Goal: Task Accomplishment & Management: Use online tool/utility

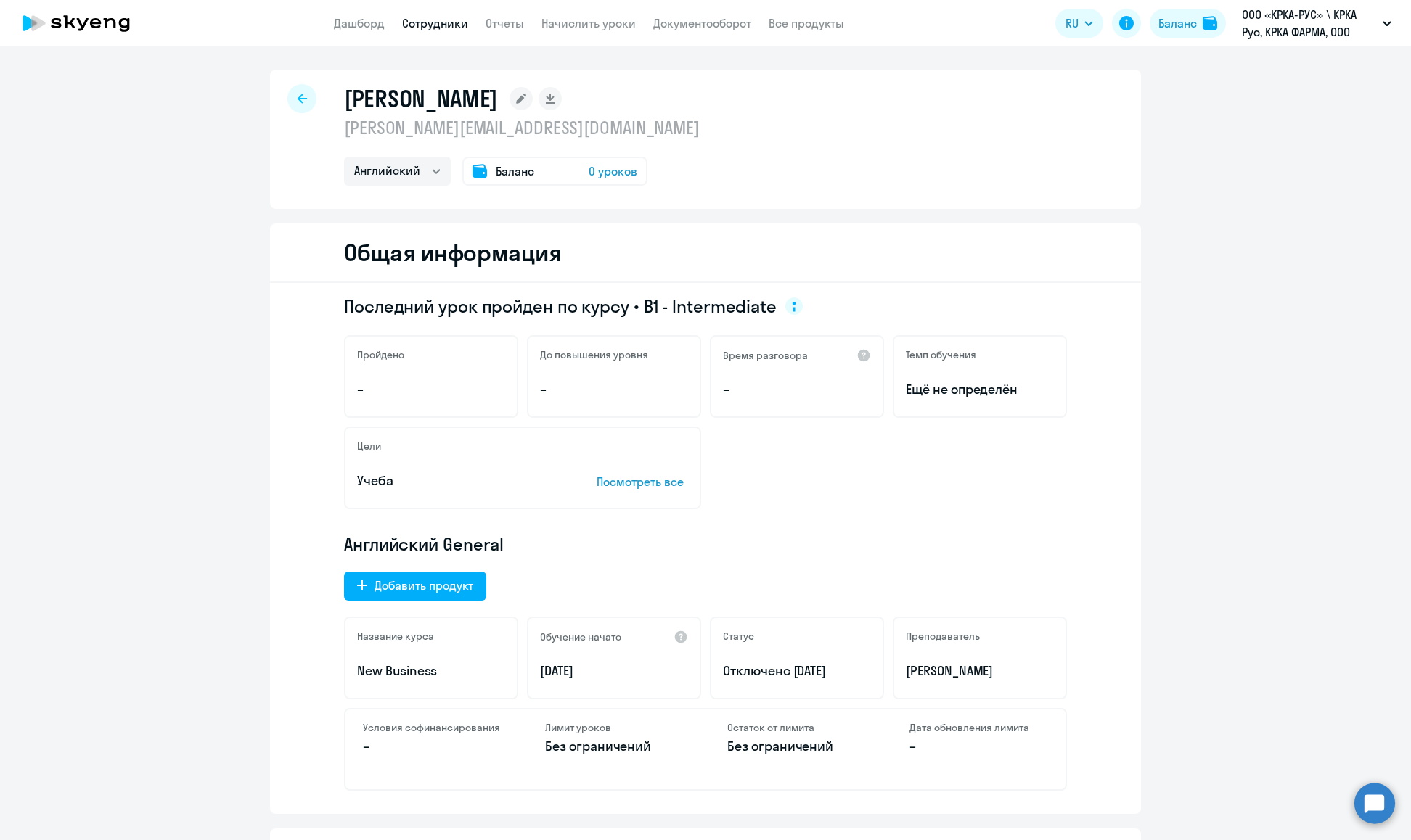
select select "english"
click at [1282, 36] on p "ООО «КРКА-РУС» \ КРКА Рус, КРКА ФАРМА, ООО" at bounding box center [1309, 23] width 135 height 35
click at [1275, 37] on p "ООО «КРКА-РУС» \ КРКА Рус, КРКА ФАРМА, ООО" at bounding box center [1309, 23] width 135 height 35
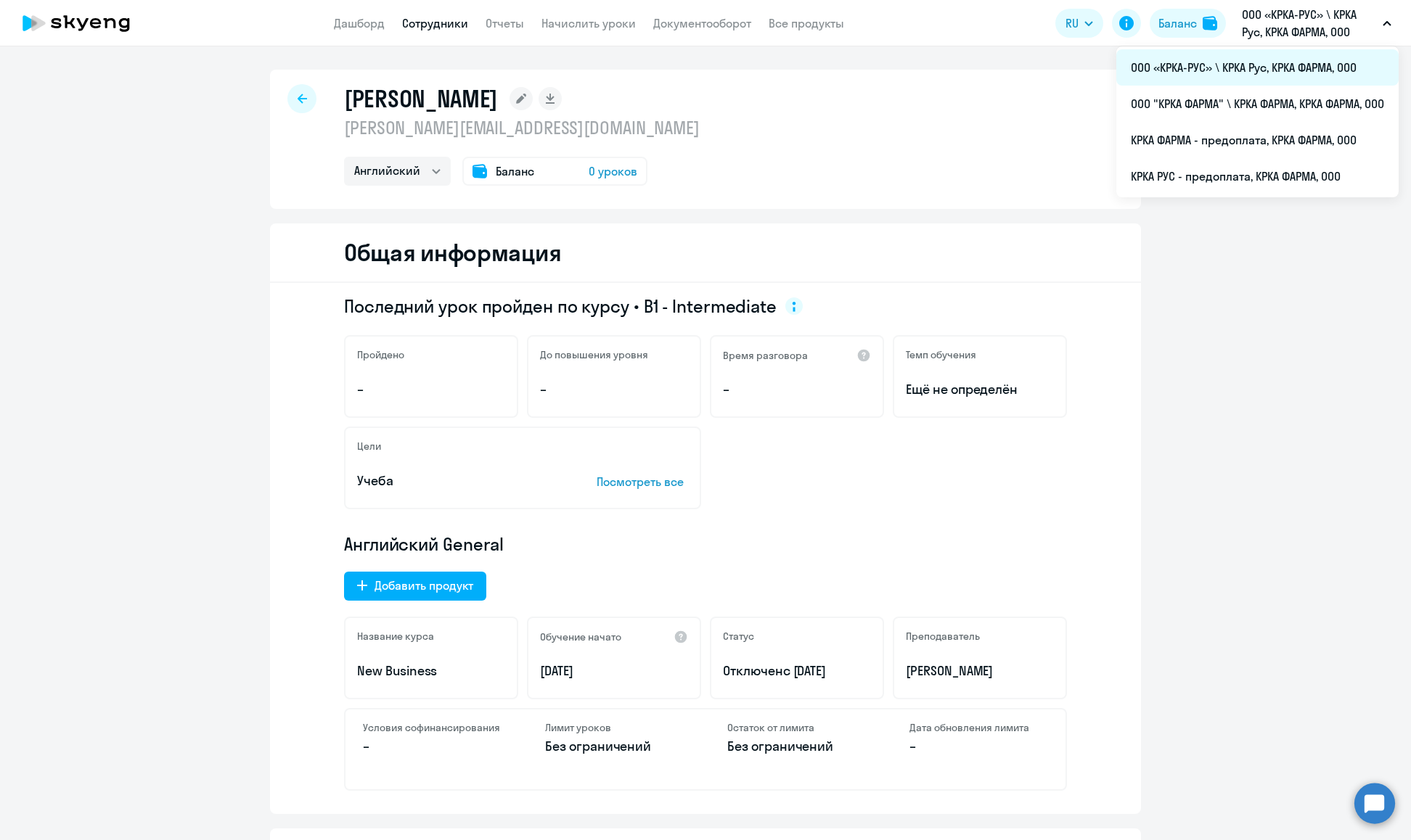
click at [1278, 61] on li "ООО «КРКА-РУС» \ КРКА Рус, КРКА ФАРМА, ООО" at bounding box center [1257, 67] width 282 height 36
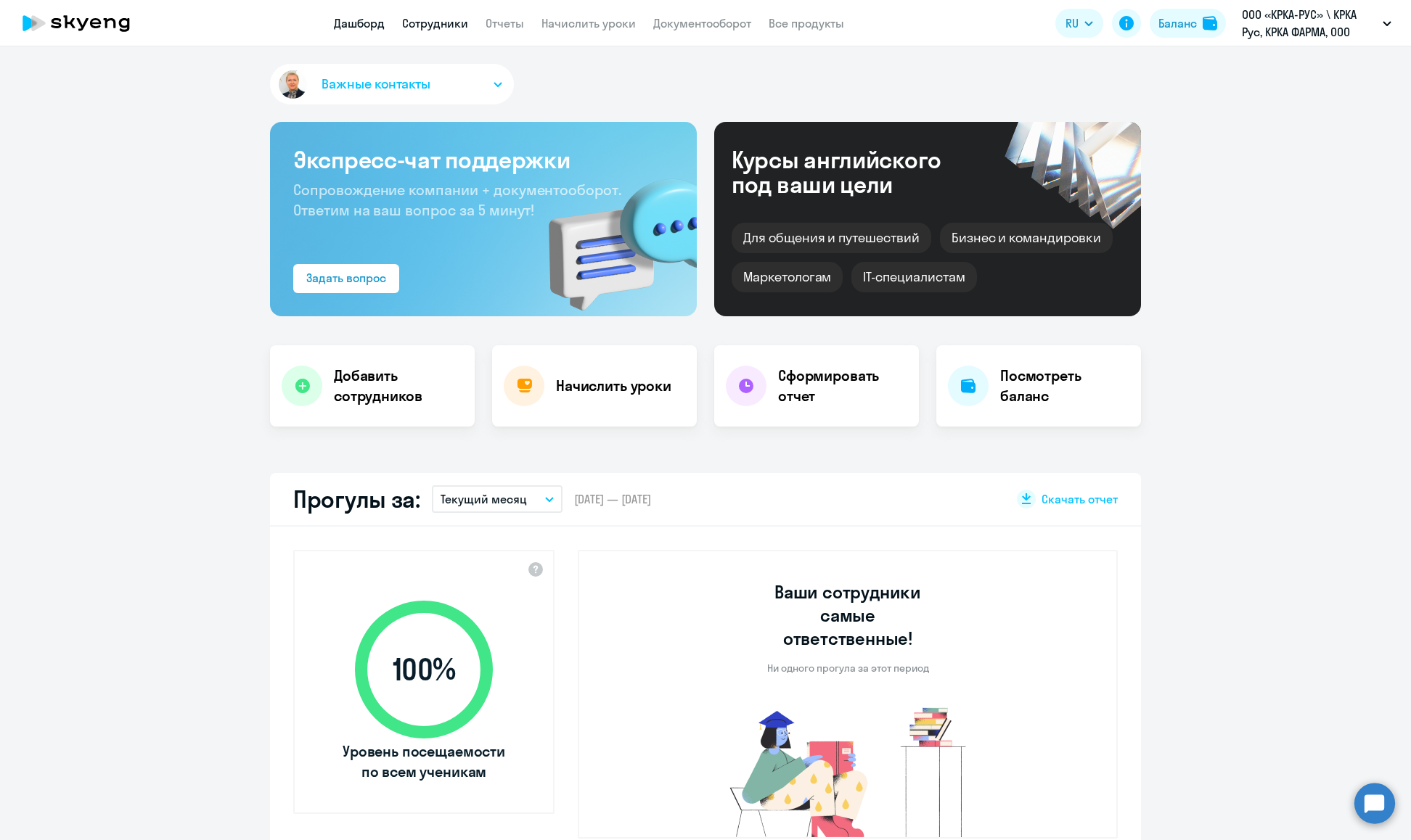
click at [440, 24] on link "Сотрудники" at bounding box center [434, 24] width 66 height 15
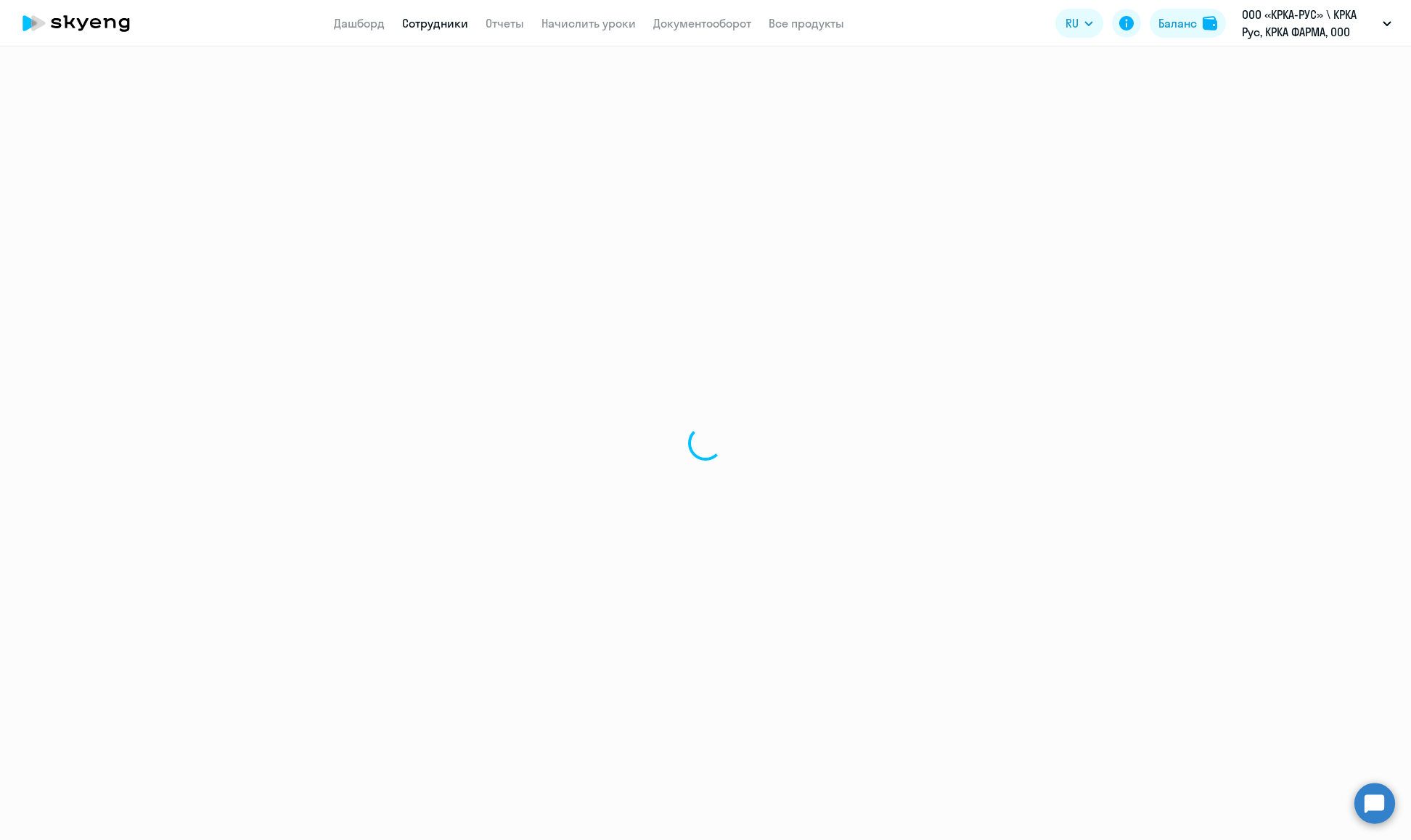
select select "30"
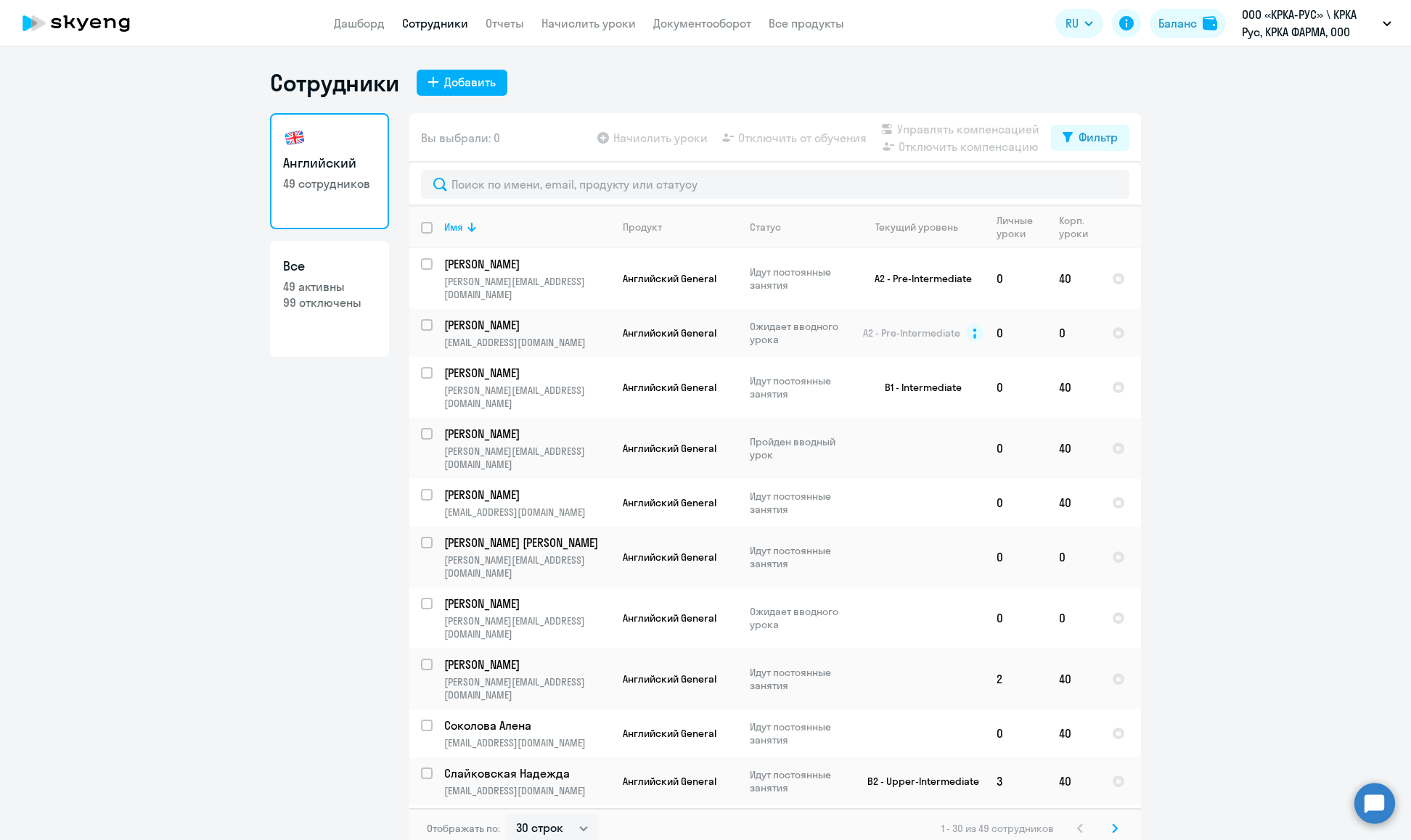
click at [643, 138] on app-table-action-button "Начислить уроки" at bounding box center [651, 138] width 113 height 18
click at [577, 26] on link "Начислить уроки" at bounding box center [588, 24] width 94 height 15
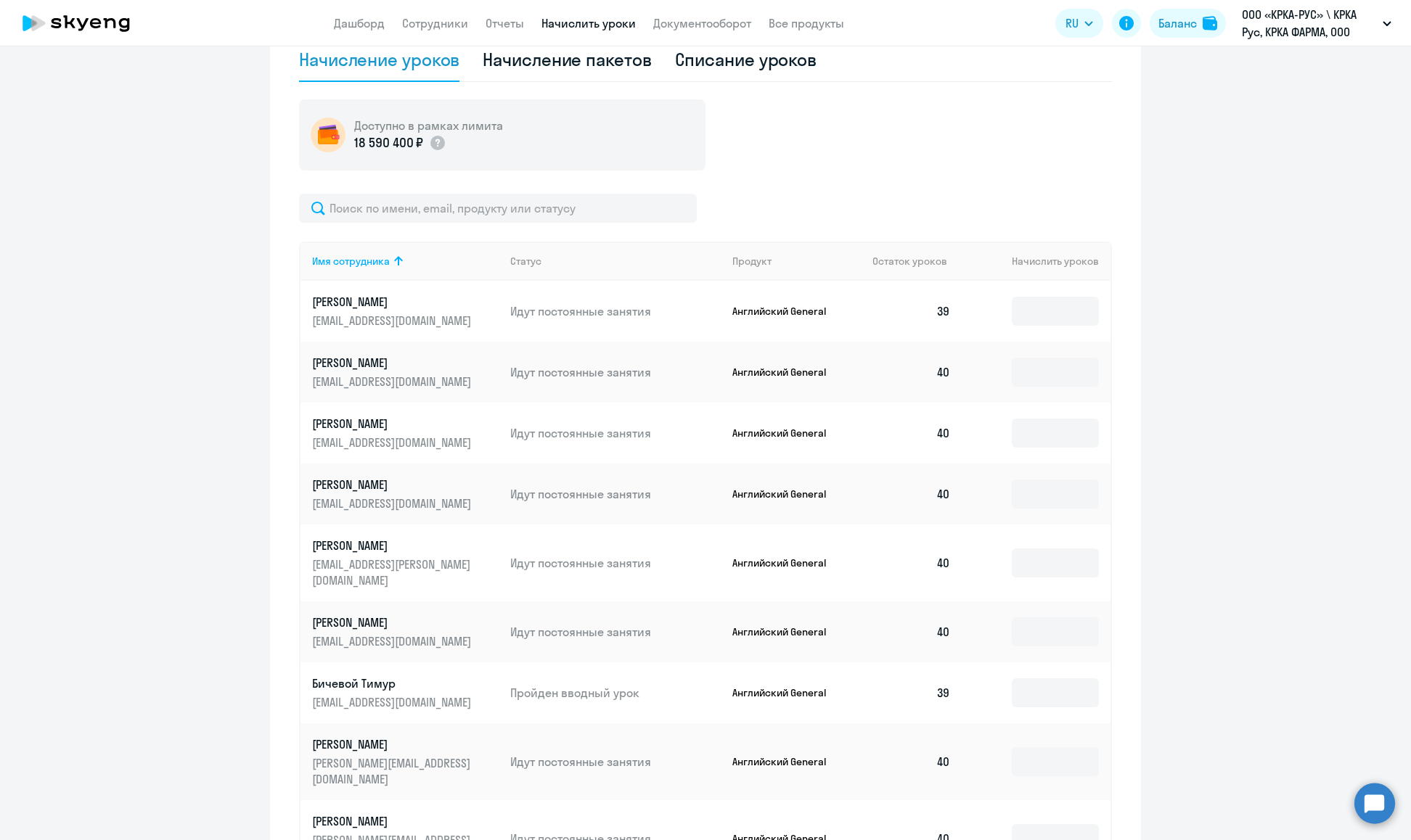
scroll to position [657, 0]
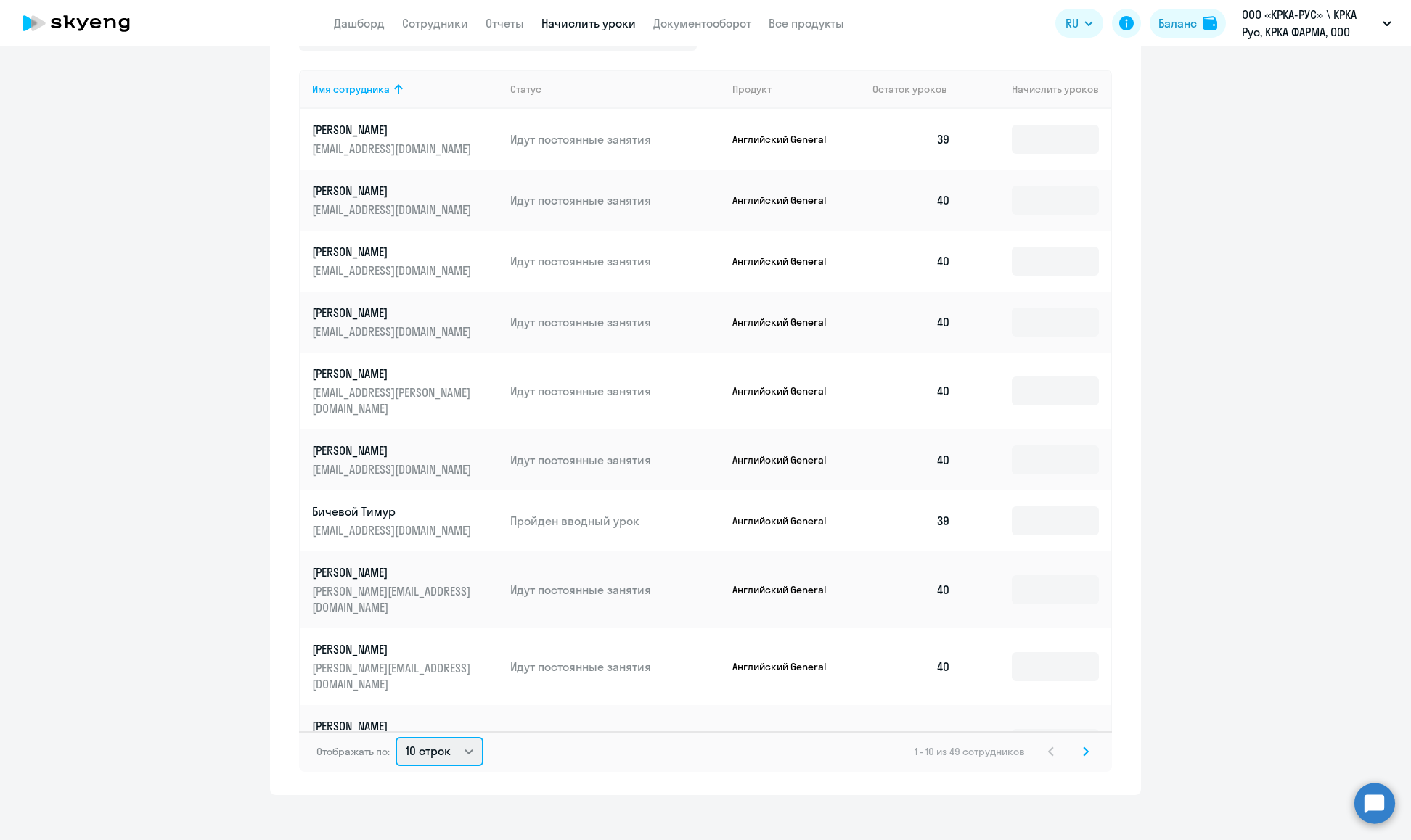
click at [458, 737] on select "10 строк 30 строк 50 строк" at bounding box center [439, 751] width 87 height 29
select select "50"
click at [396, 737] on select "10 строк 30 строк 50 строк" at bounding box center [439, 751] width 87 height 29
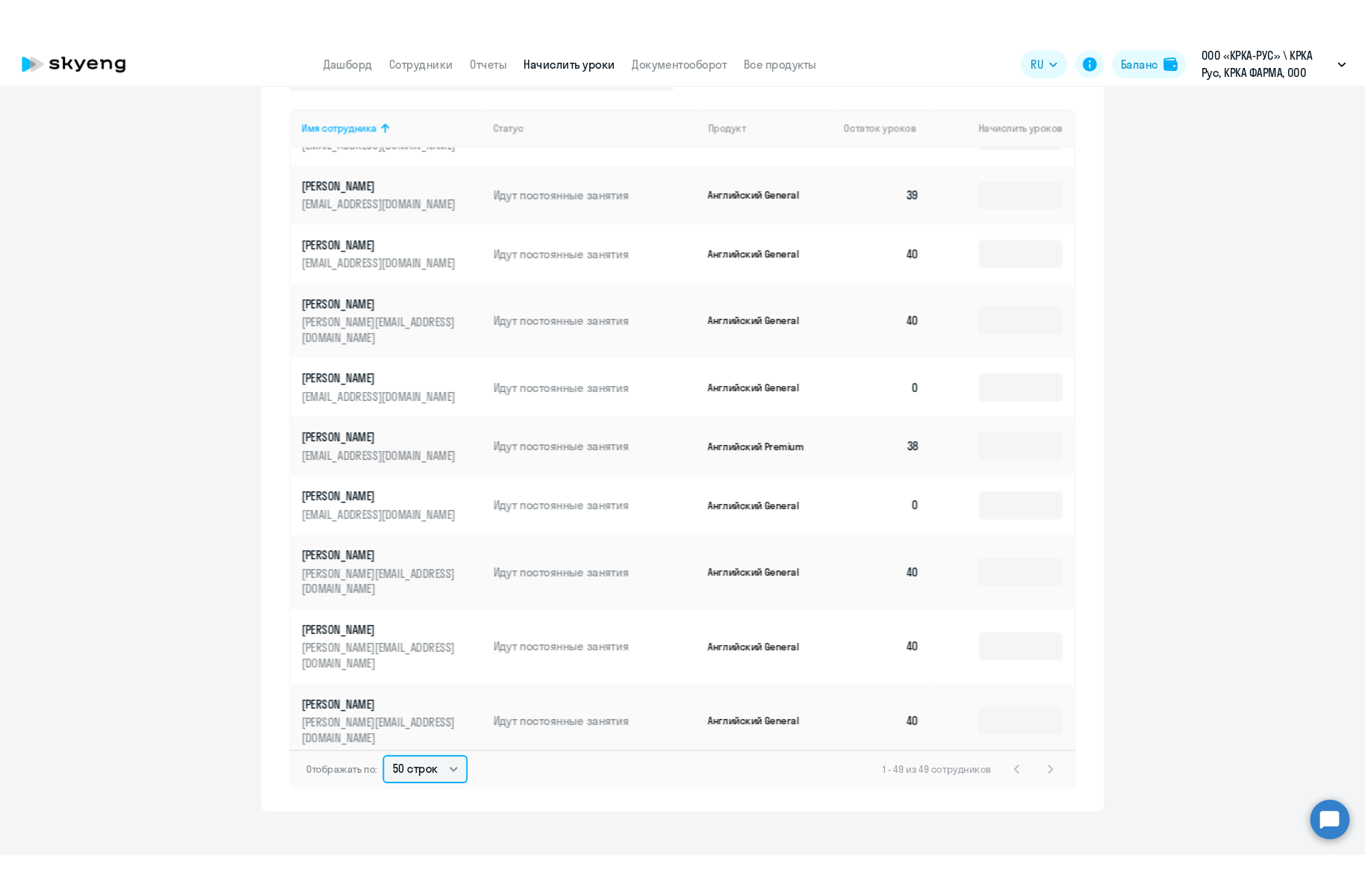
scroll to position [1736, 0]
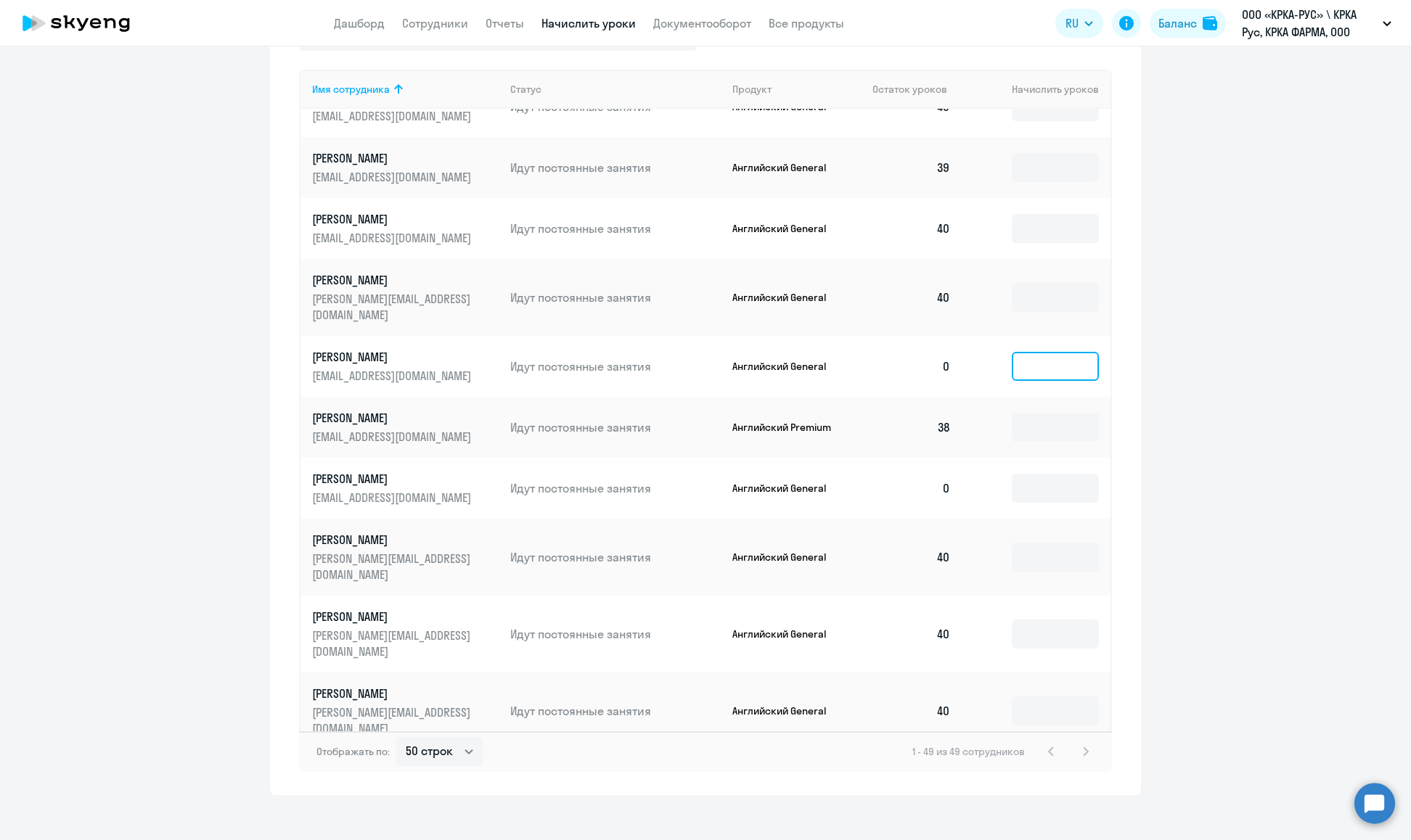
click at [1047, 352] on input at bounding box center [1055, 366] width 87 height 29
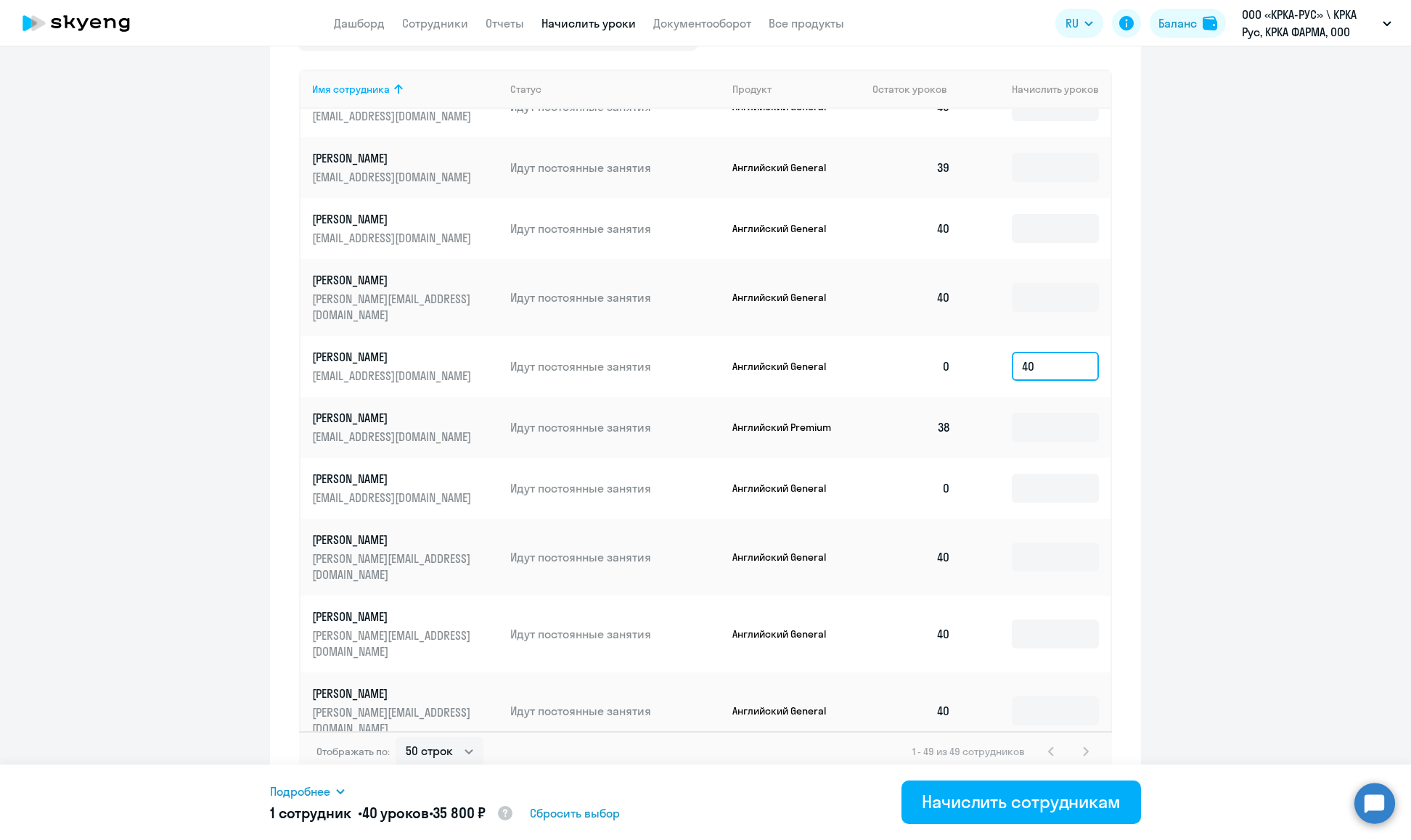
type input "40"
click at [1017, 778] on div "Подробнее Имя сотрудника Продукт Начислить уроков Цена за 1 Сумма [PERSON_NAME]…" at bounding box center [705, 802] width 871 height 76
click at [1022, 794] on div "Начислить сотрудникам" at bounding box center [1021, 801] width 199 height 23
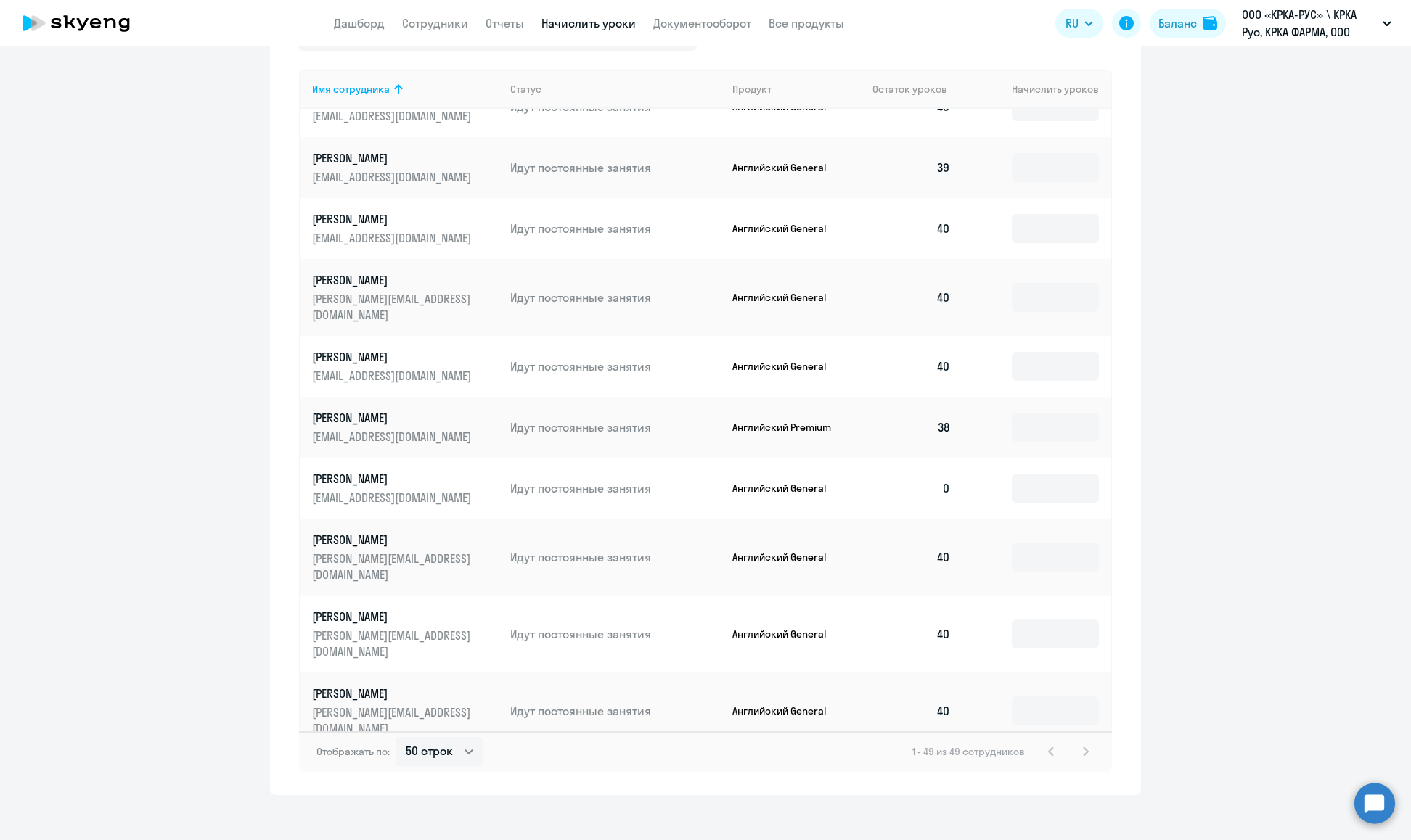
click at [39, 807] on div "Рекомендуем создать шаблон автоначислений Уроки больше не придётся начислять вр…" at bounding box center [706, 443] width 1411 height 793
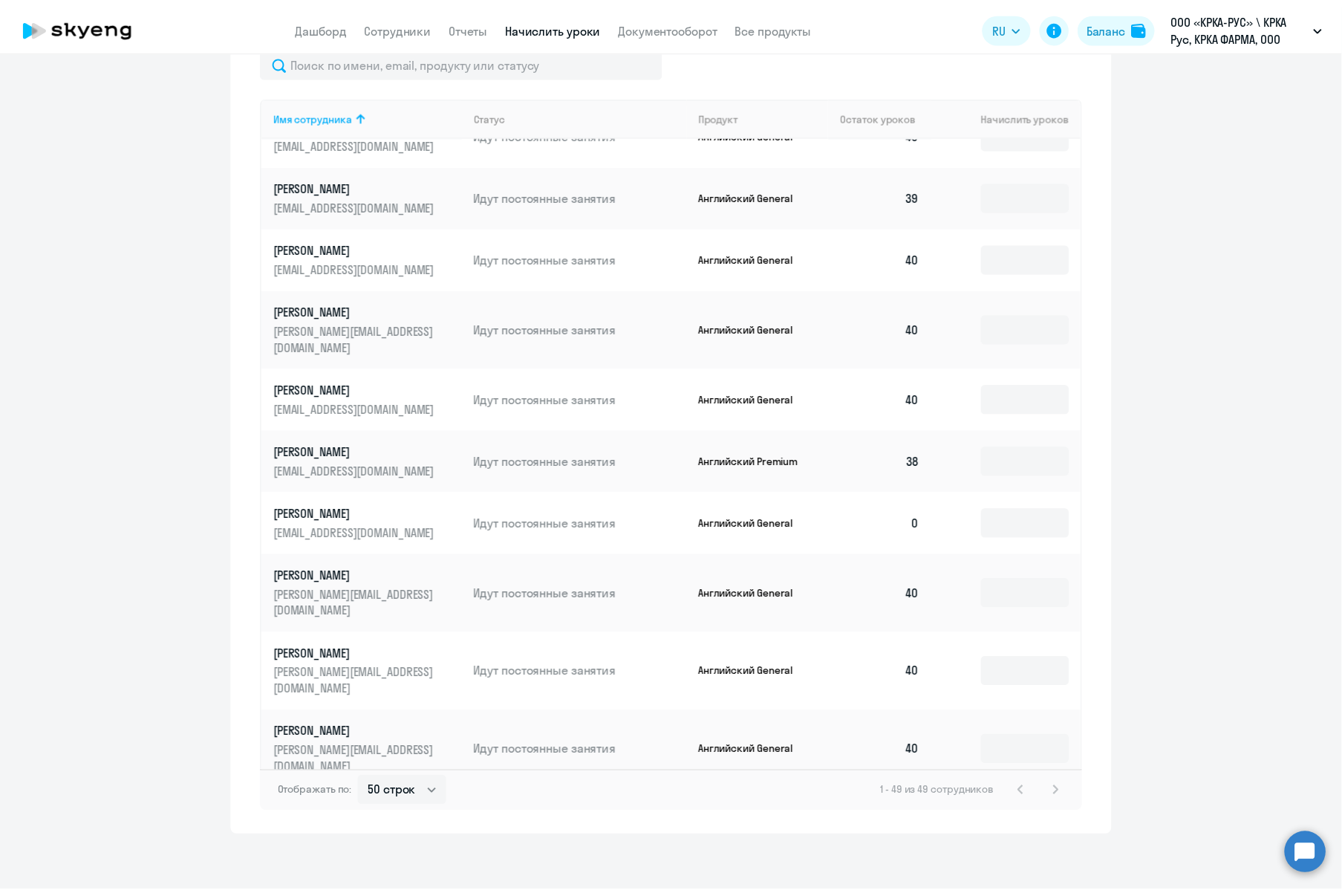
scroll to position [651, 0]
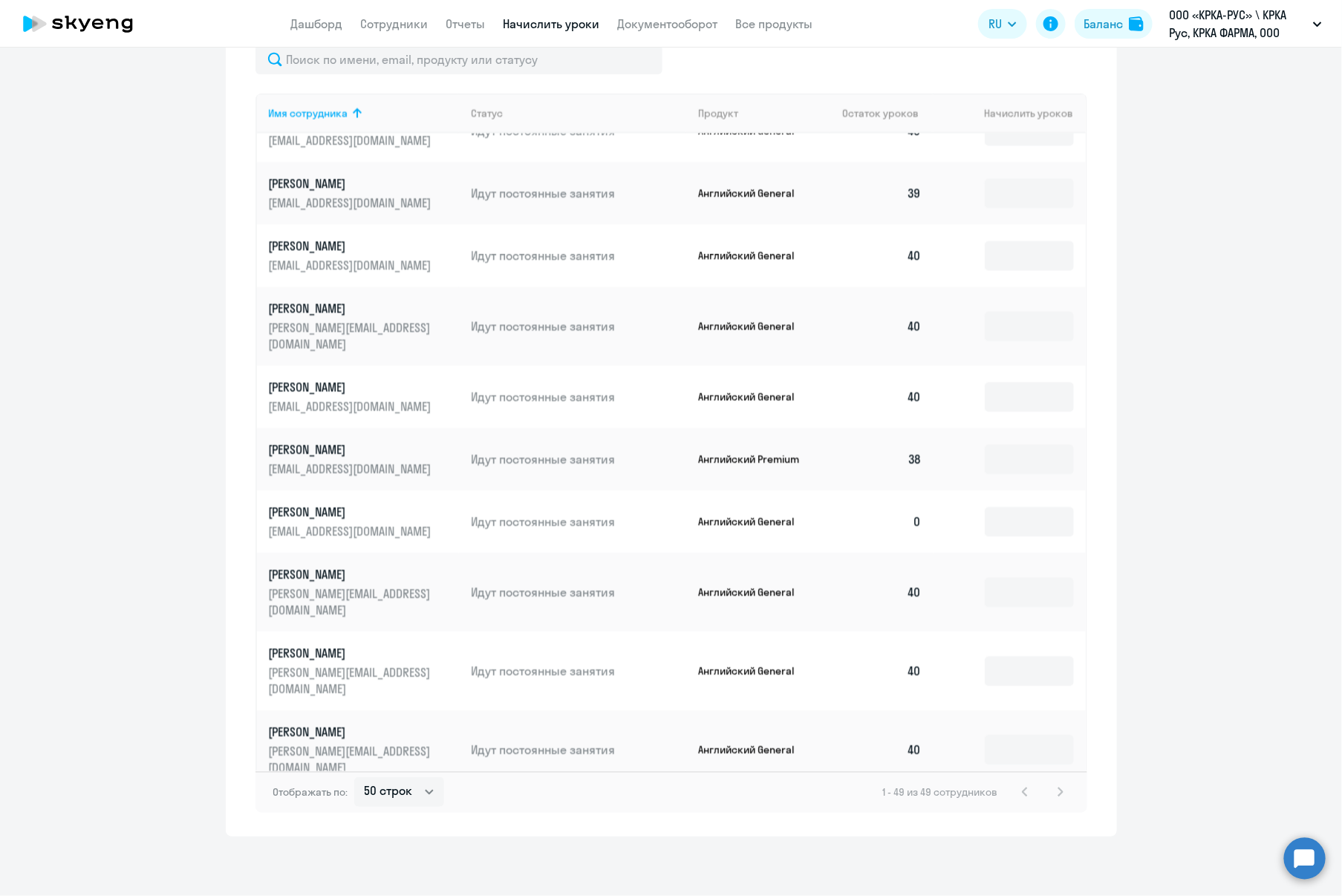
drag, startPoint x: 134, startPoint y: 887, endPoint x: 372, endPoint y: 920, distance: 240.3
click at [372, 860] on html "Дашборд Сотрудники Отчеты Начислить уроки Документооборот Все продукты Дашборд …" at bounding box center [671, 448] width 1342 height 896
